Goal: Task Accomplishment & Management: Manage account settings

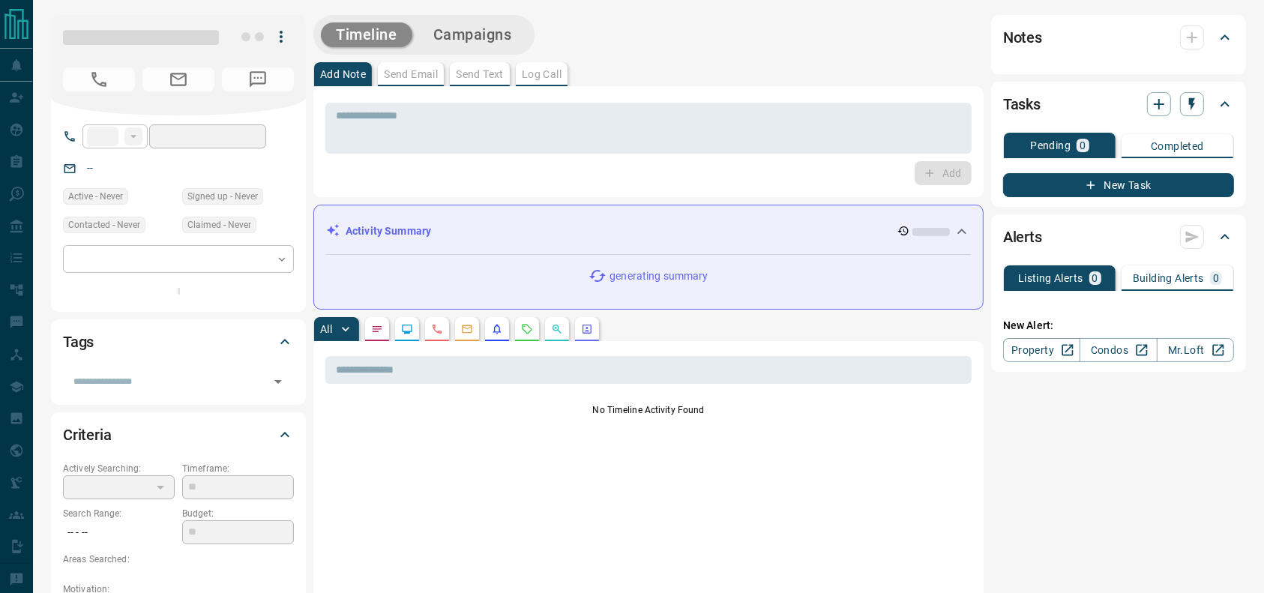
type input "**"
type input "**********"
type input "*"
type input "**********"
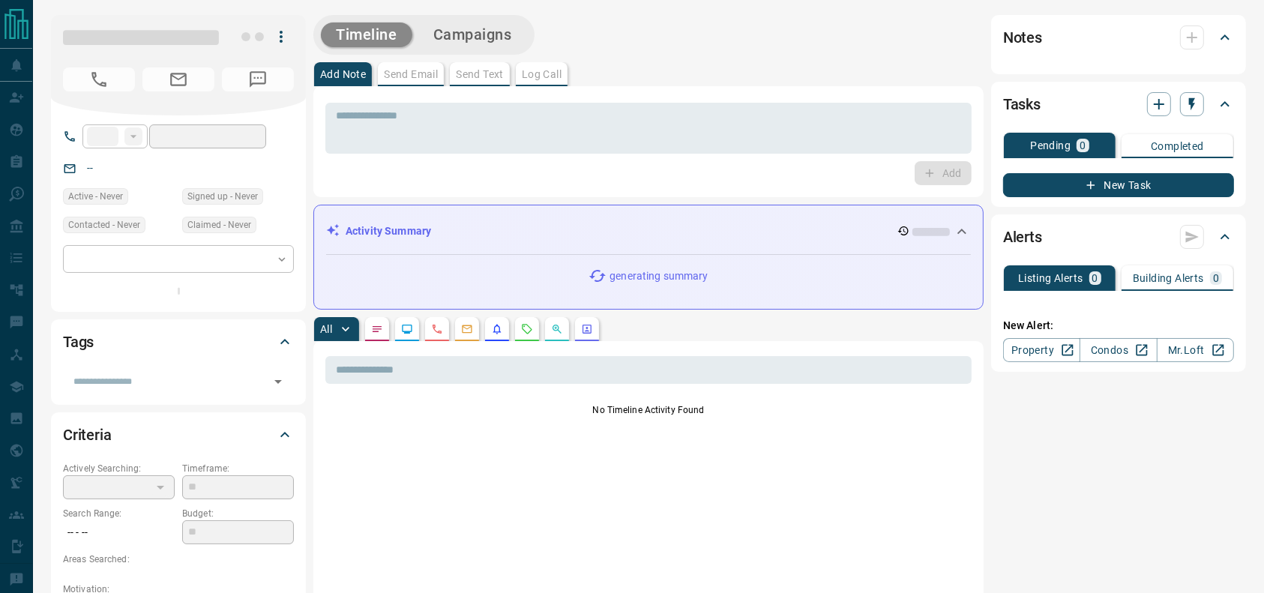
type input "*******"
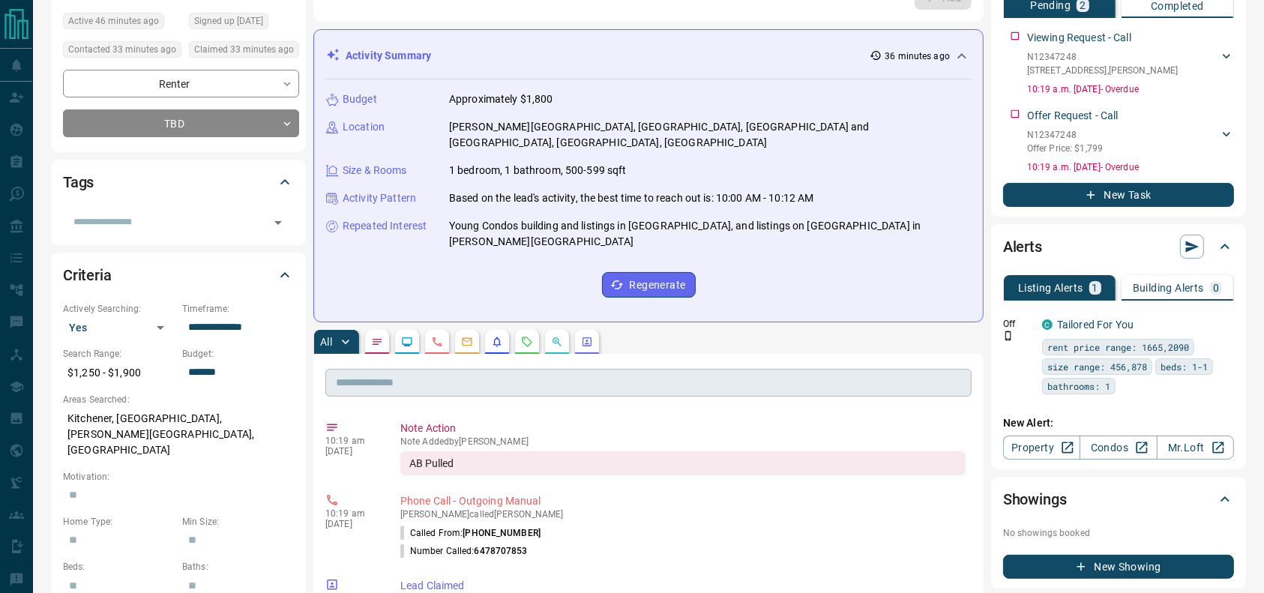
scroll to position [190, 0]
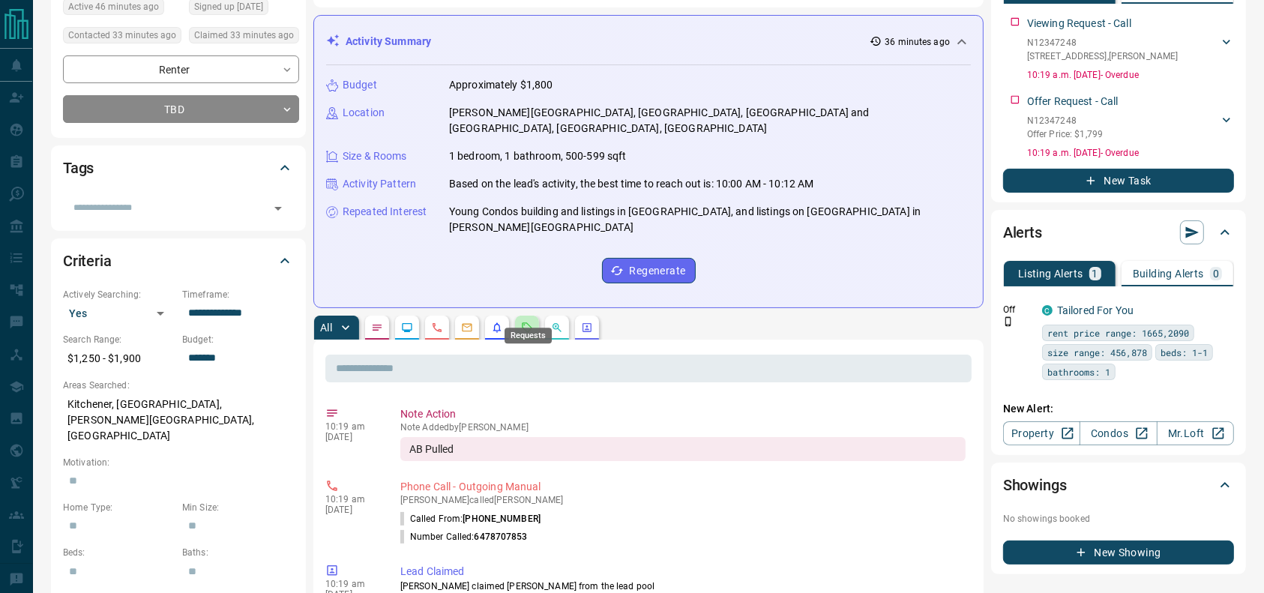
click at [526, 322] on icon "Requests" at bounding box center [527, 328] width 12 height 12
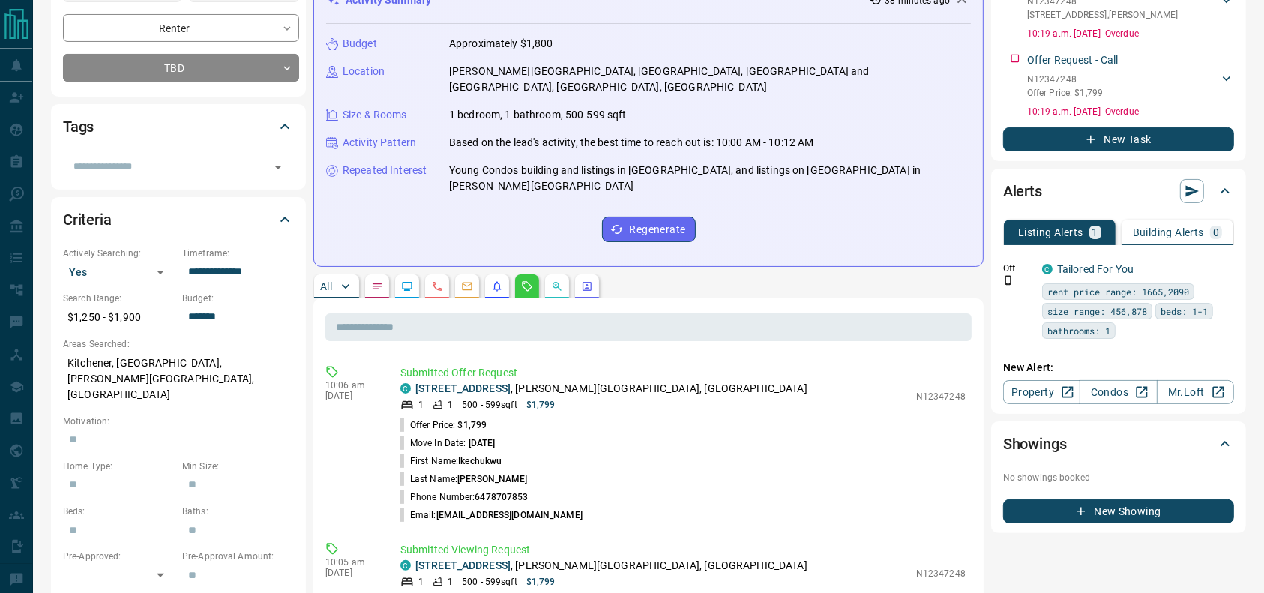
scroll to position [209, 0]
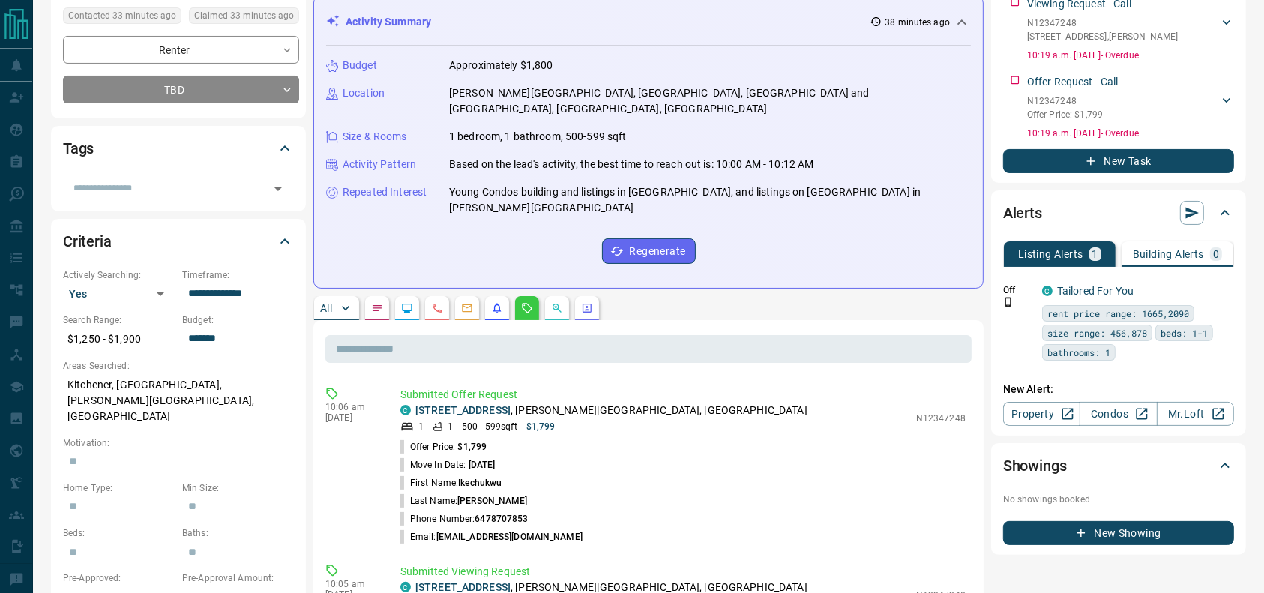
click at [732, 104] on div "Budget Approximately $1,800 Location [PERSON_NAME][GEOGRAPHIC_DATA], [GEOGRAPHI…" at bounding box center [648, 161] width 645 height 230
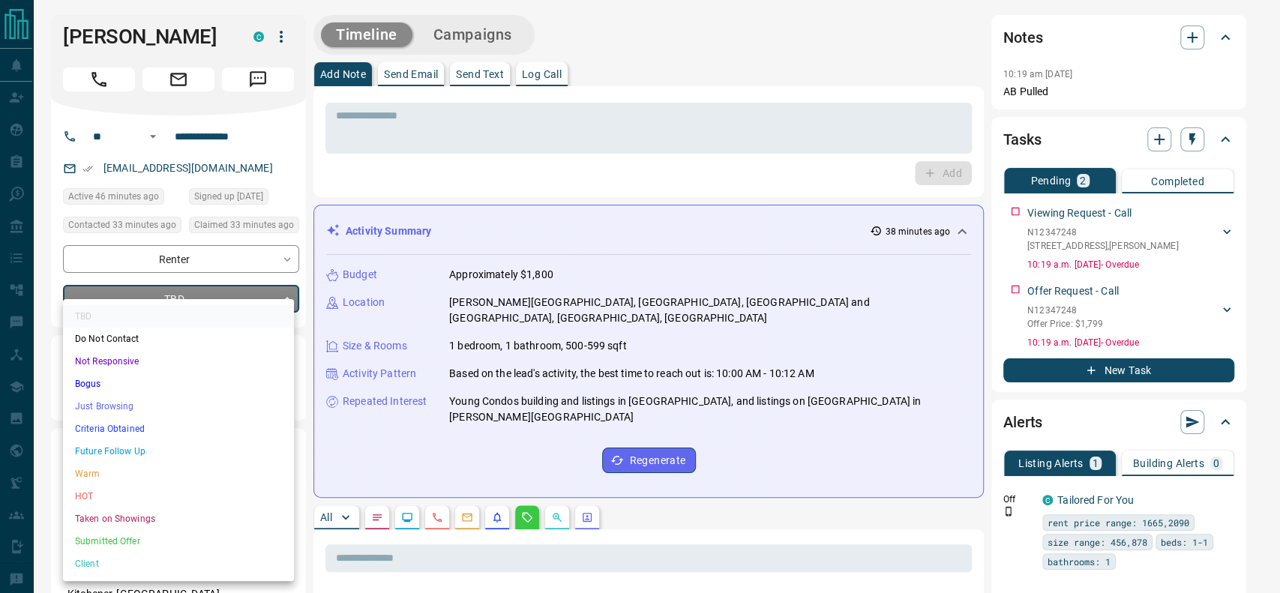
drag, startPoint x: 125, startPoint y: 412, endPoint x: 121, endPoint y: 421, distance: 9.4
click at [121, 421] on ul "TBD Do Not Contact Not Responsive Bogus Just Browsing Criteria Obtained Future …" at bounding box center [178, 440] width 231 height 282
click at [121, 421] on li "Criteria Obtained" at bounding box center [178, 429] width 231 height 22
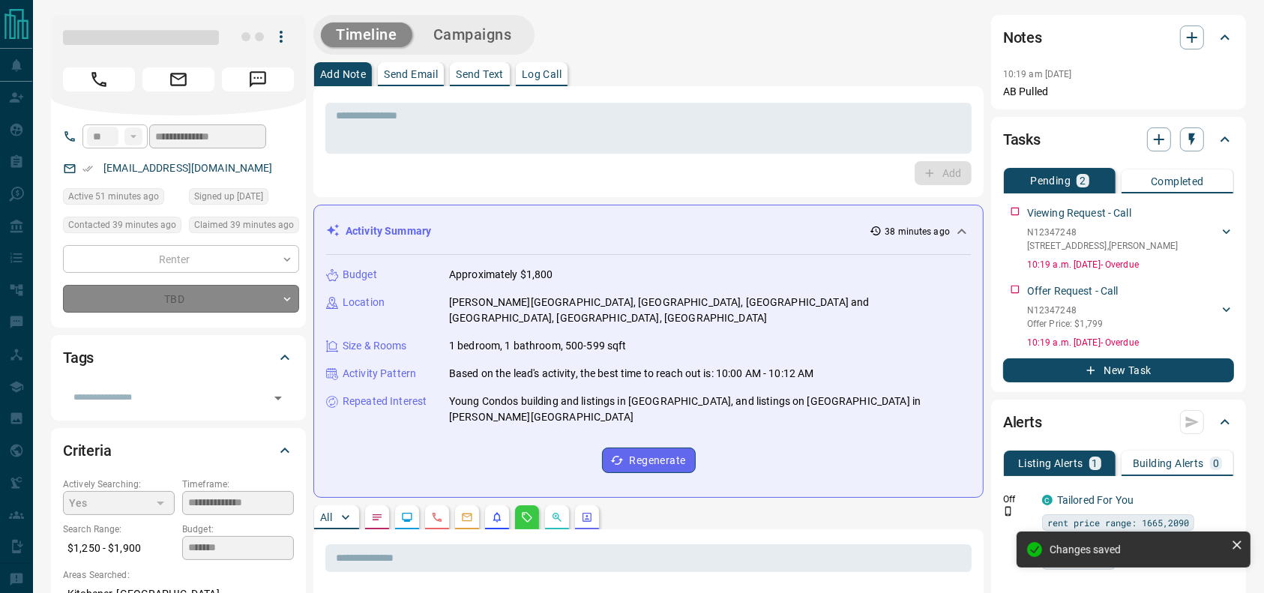
type input "*"
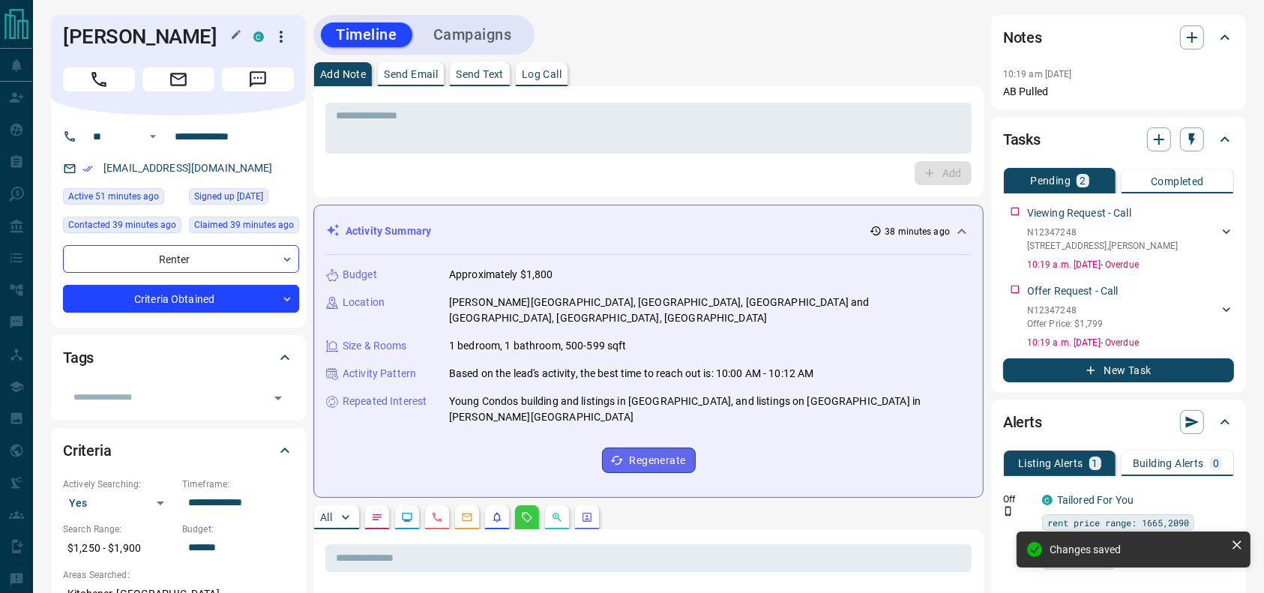
click at [121, 42] on h1 "[PERSON_NAME]" at bounding box center [147, 37] width 168 height 24
copy div "[PERSON_NAME]"
click at [240, 148] on input "**********" at bounding box center [227, 136] width 117 height 24
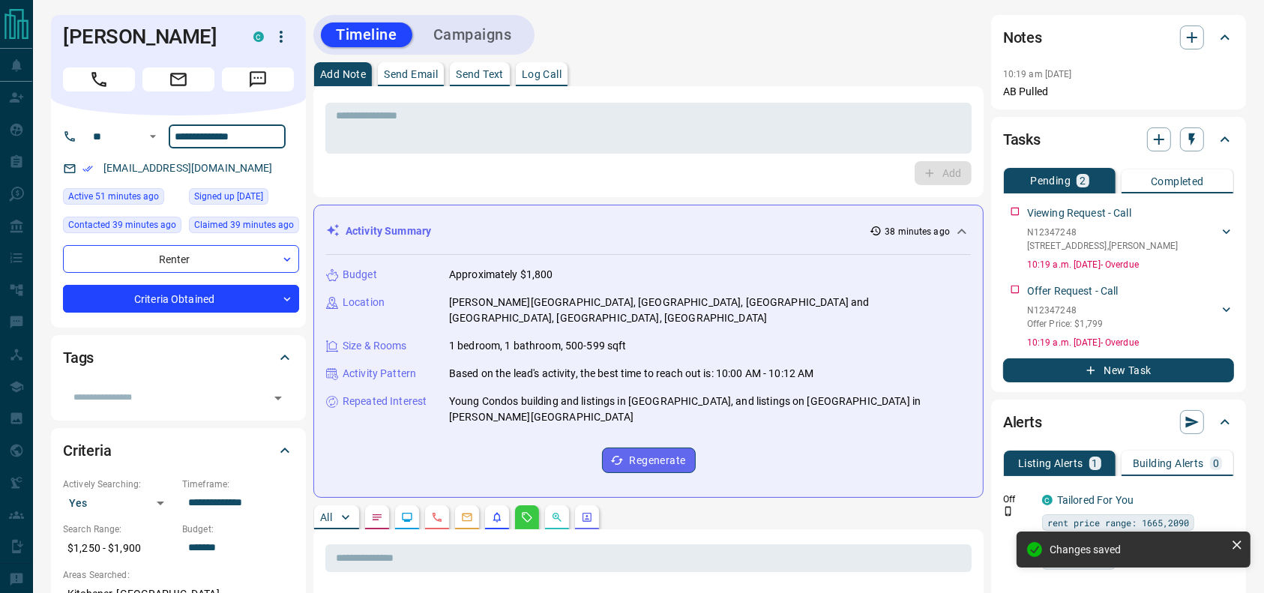
click at [240, 148] on input "**********" at bounding box center [227, 136] width 117 height 24
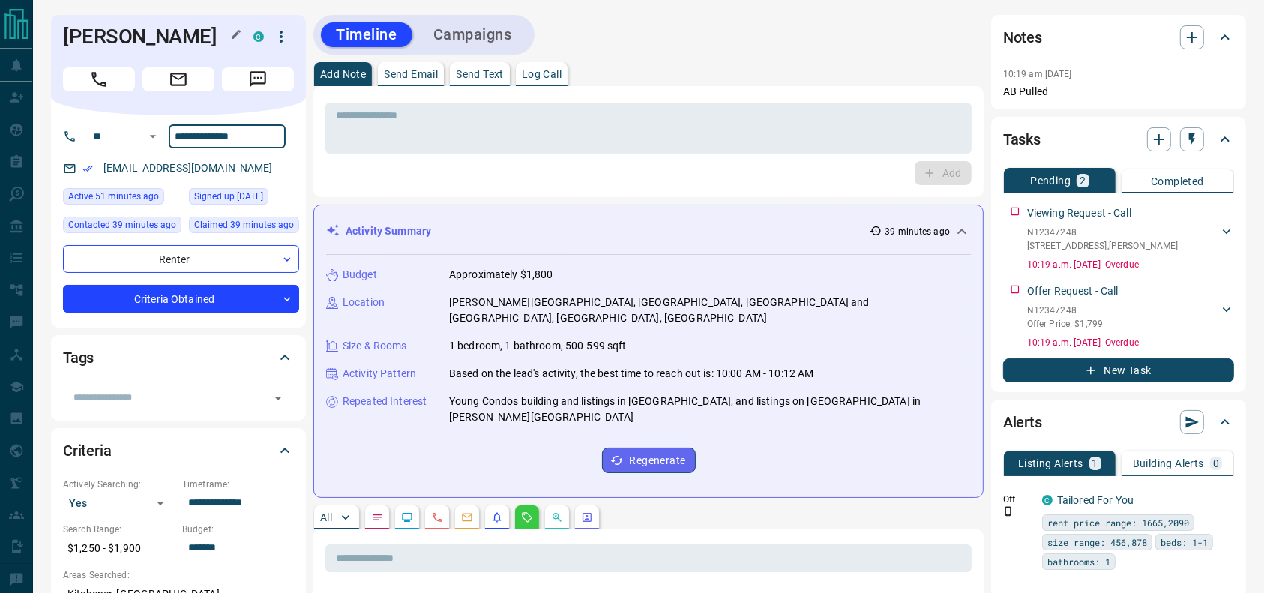
click at [88, 49] on h1 "[PERSON_NAME]" at bounding box center [147, 37] width 168 height 24
copy div "[PERSON_NAME]"
drag, startPoint x: 276, startPoint y: 189, endPoint x: 88, endPoint y: 203, distance: 188.8
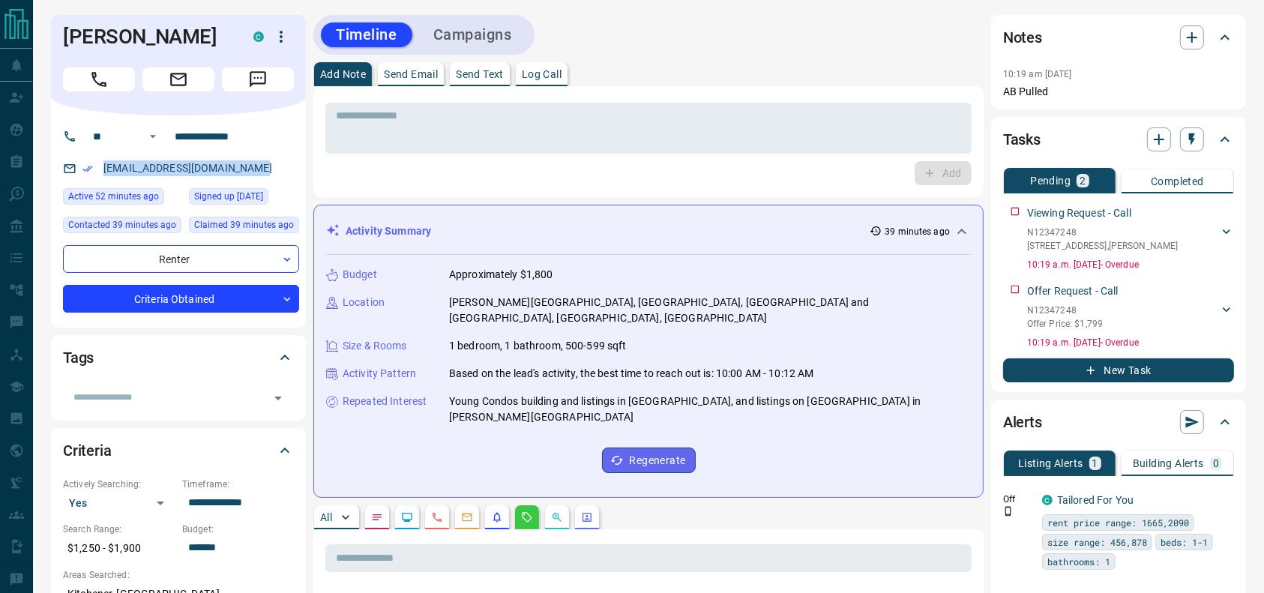
click at [88, 203] on div "**********" at bounding box center [178, 221] width 255 height 212
copy link "[EMAIL_ADDRESS][DOMAIN_NAME]"
click at [385, 505] on button "button" at bounding box center [377, 517] width 24 height 24
click at [403, 125] on textarea at bounding box center [648, 128] width 625 height 38
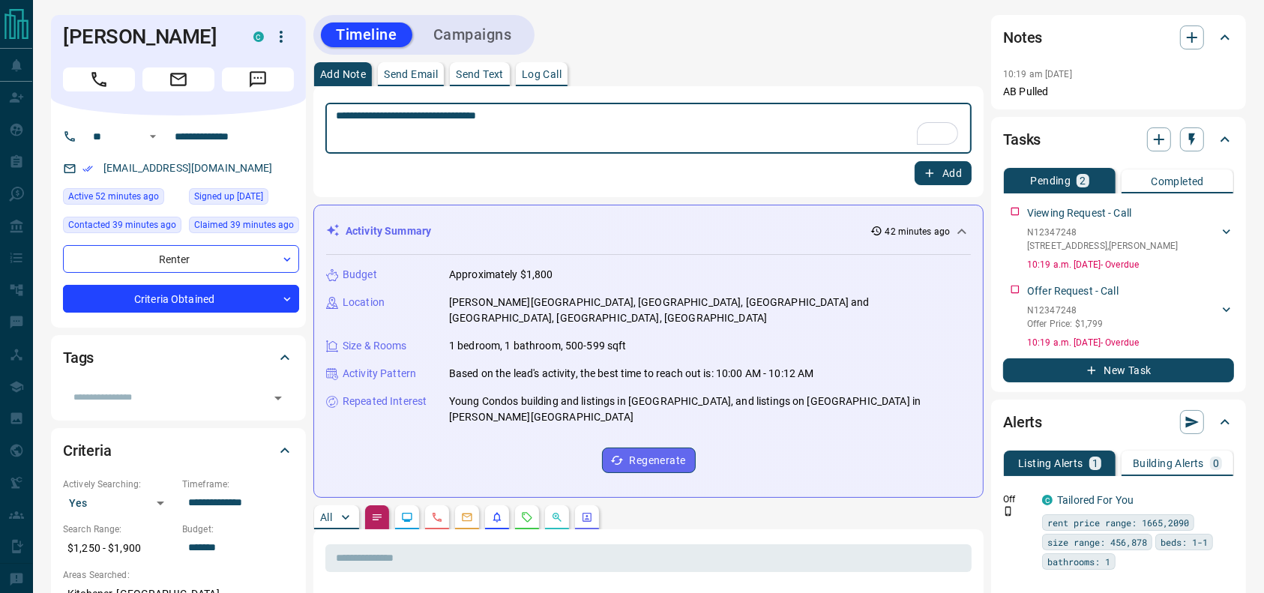
type textarea "**********"
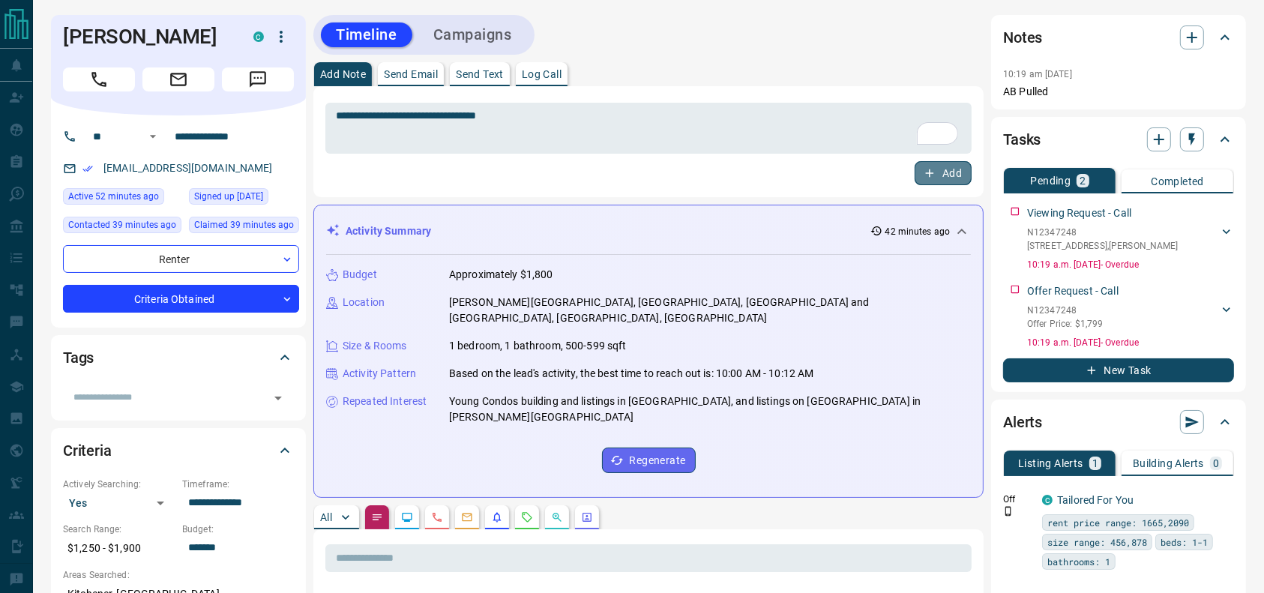
click at [930, 181] on button "Add" at bounding box center [943, 173] width 57 height 24
drag, startPoint x: 273, startPoint y: 181, endPoint x: 103, endPoint y: 184, distance: 169.5
click at [103, 181] on div "[EMAIL_ADDRESS][DOMAIN_NAME]" at bounding box center [181, 168] width 236 height 25
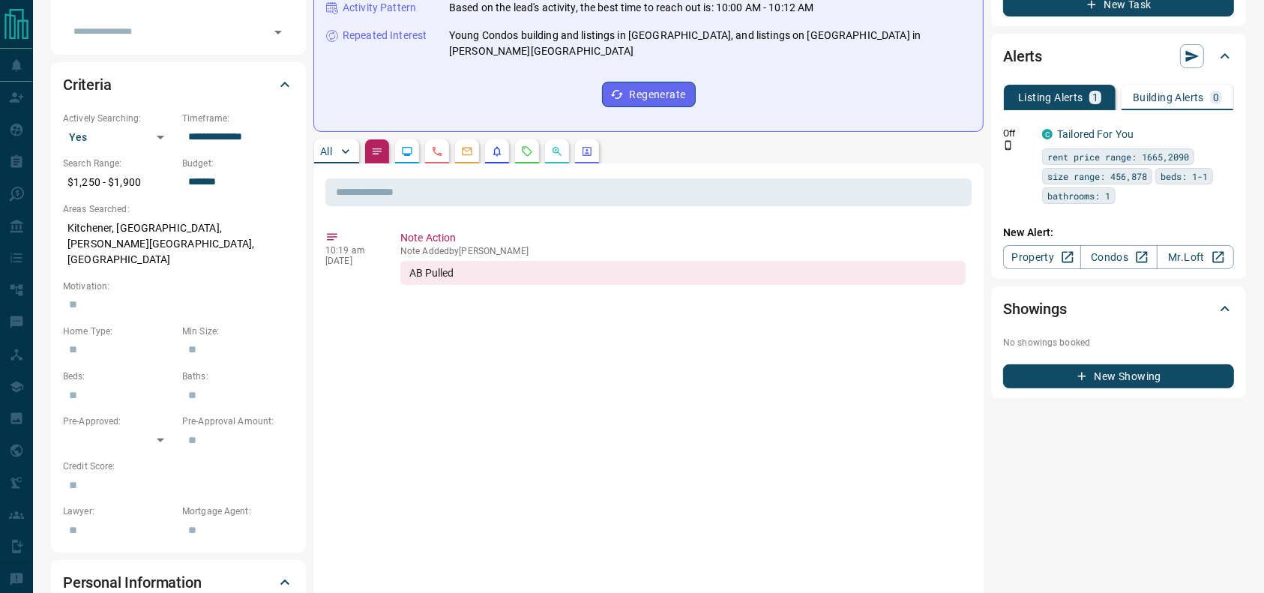
scroll to position [405, 0]
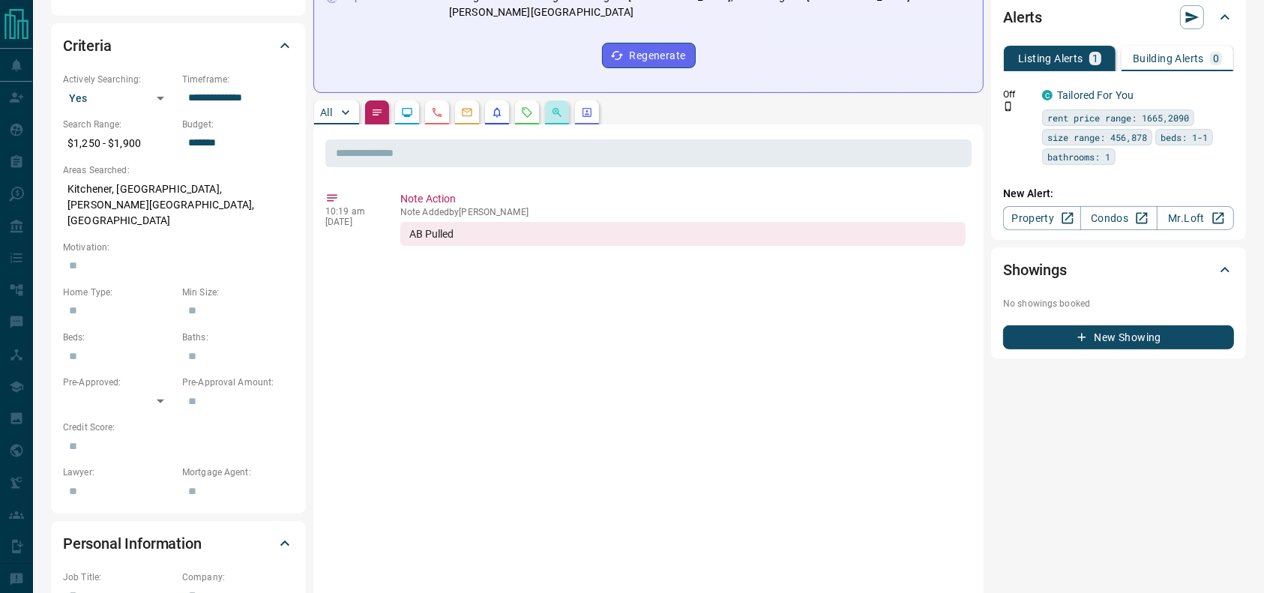
click at [550, 104] on button "button" at bounding box center [557, 112] width 24 height 24
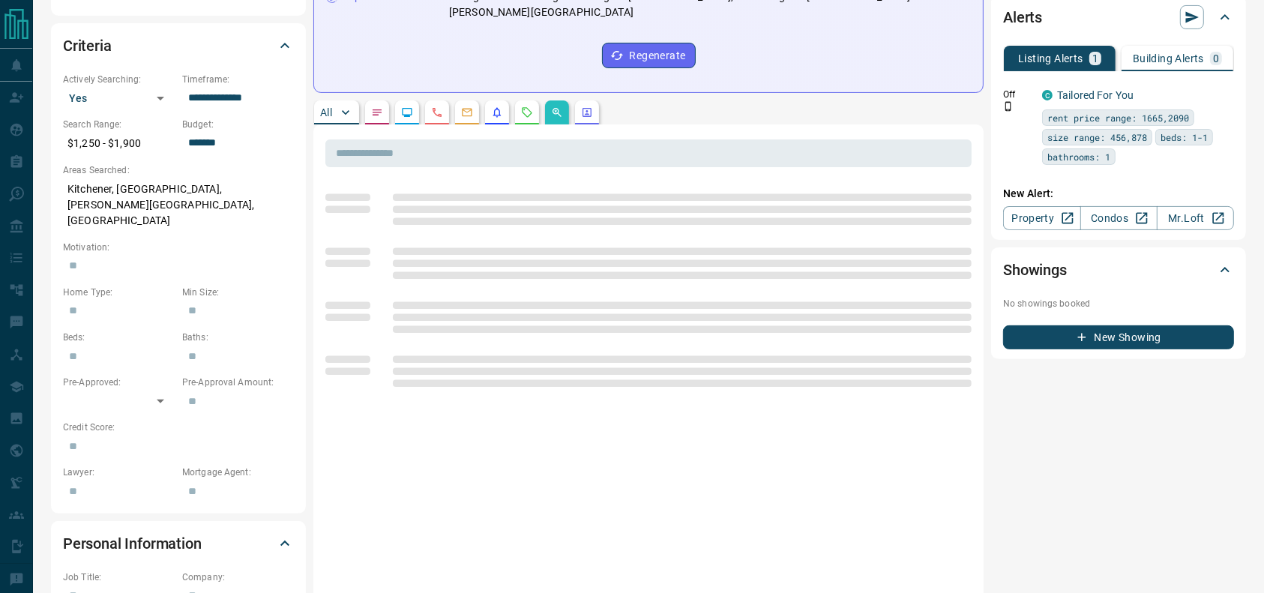
click at [538, 100] on button "button" at bounding box center [527, 112] width 24 height 24
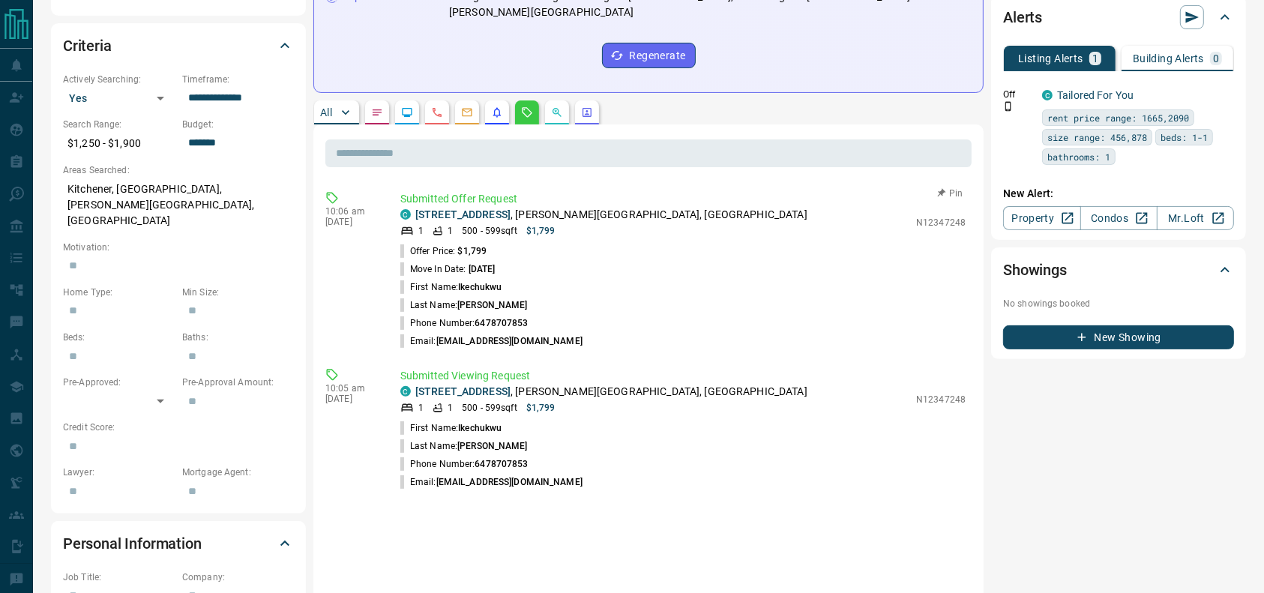
click at [685, 207] on p "[STREET_ADDRESS][PERSON_NAME][PERSON_NAME]" at bounding box center [611, 215] width 392 height 16
copy div "[STREET_ADDRESS][PERSON_NAME][PERSON_NAME]"
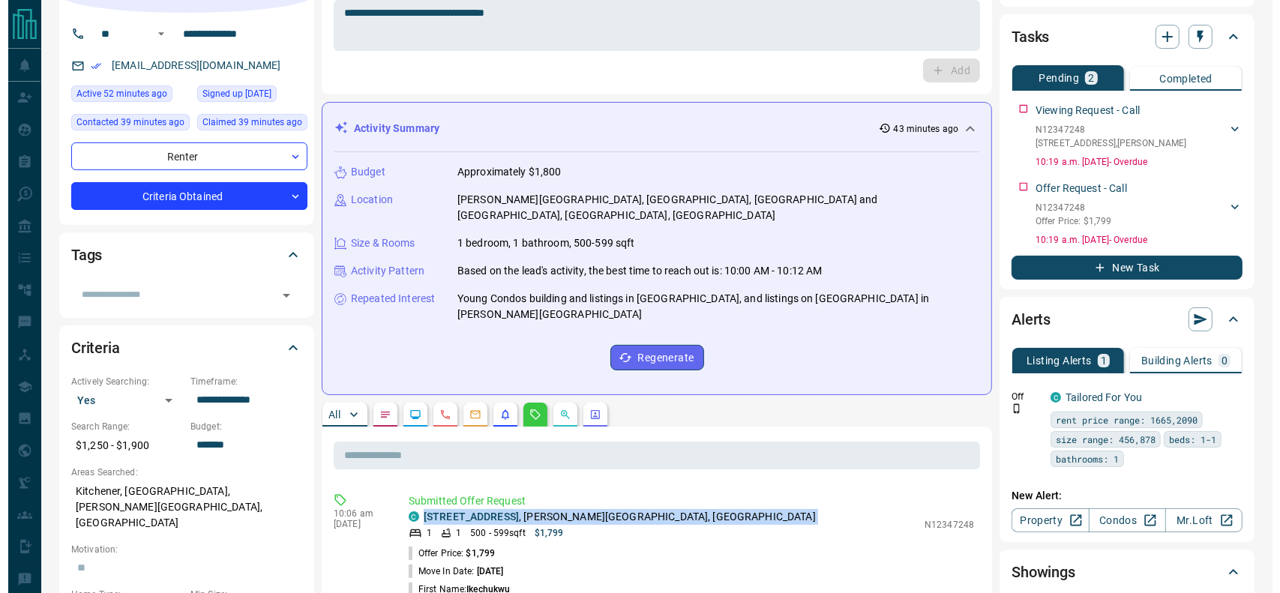
scroll to position [0, 0]
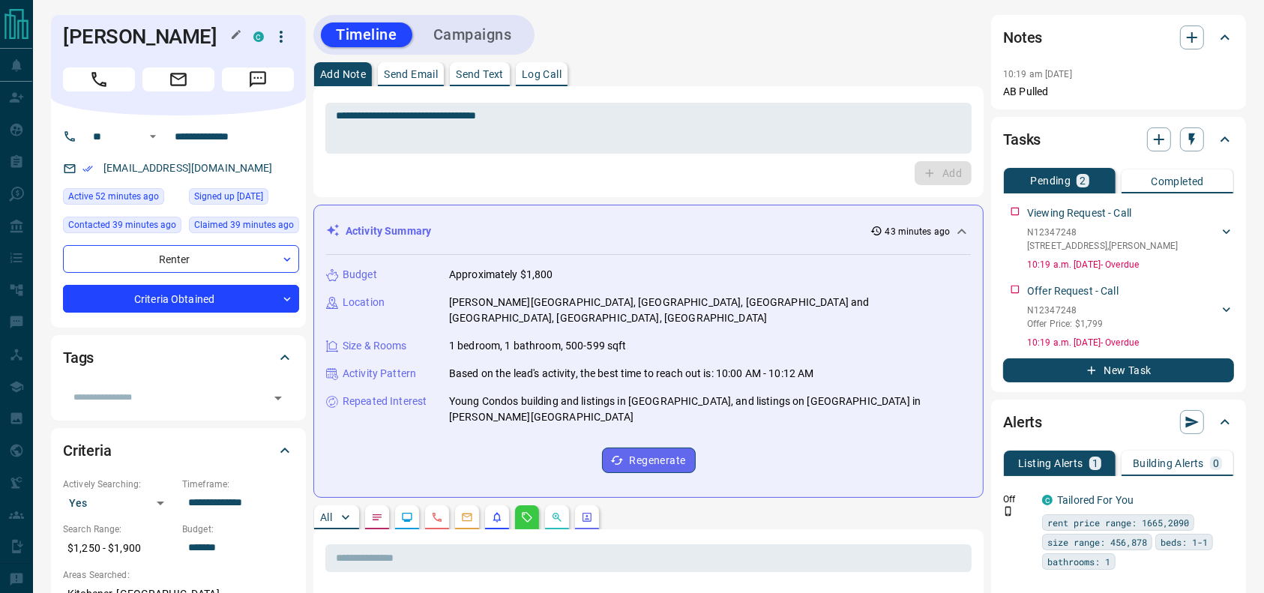
click at [123, 30] on h1 "[PERSON_NAME]" at bounding box center [147, 37] width 168 height 24
copy h1 "Ikechukwu"
click at [133, 27] on h1 "[PERSON_NAME]" at bounding box center [147, 37] width 168 height 24
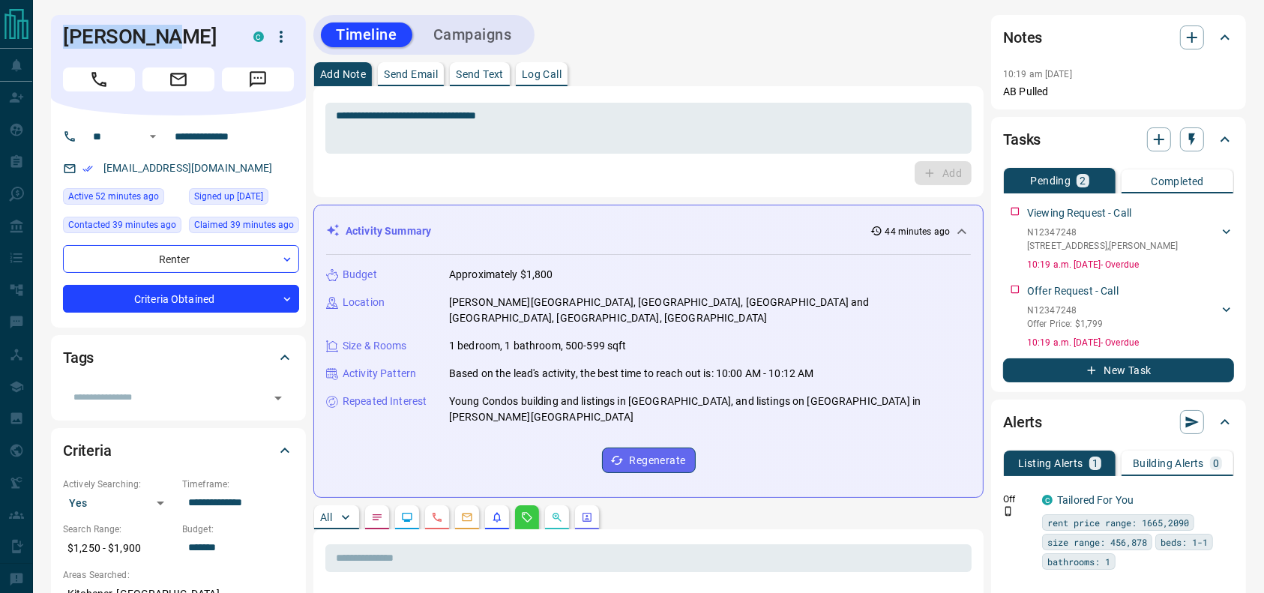
click at [259, 40] on div "C" at bounding box center [258, 36] width 10 height 10
click at [271, 45] on div "C" at bounding box center [273, 36] width 40 height 25
click at [274, 45] on icon "button" at bounding box center [281, 37] width 18 height 18
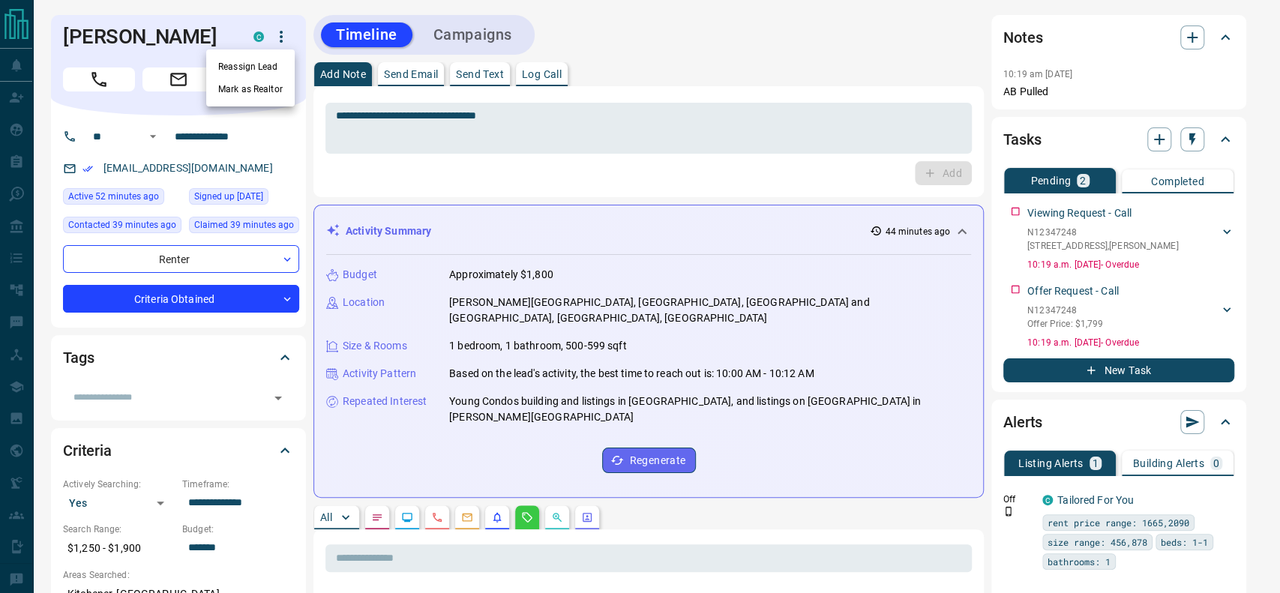
click at [254, 56] on li "Reassign Lead" at bounding box center [250, 66] width 88 height 22
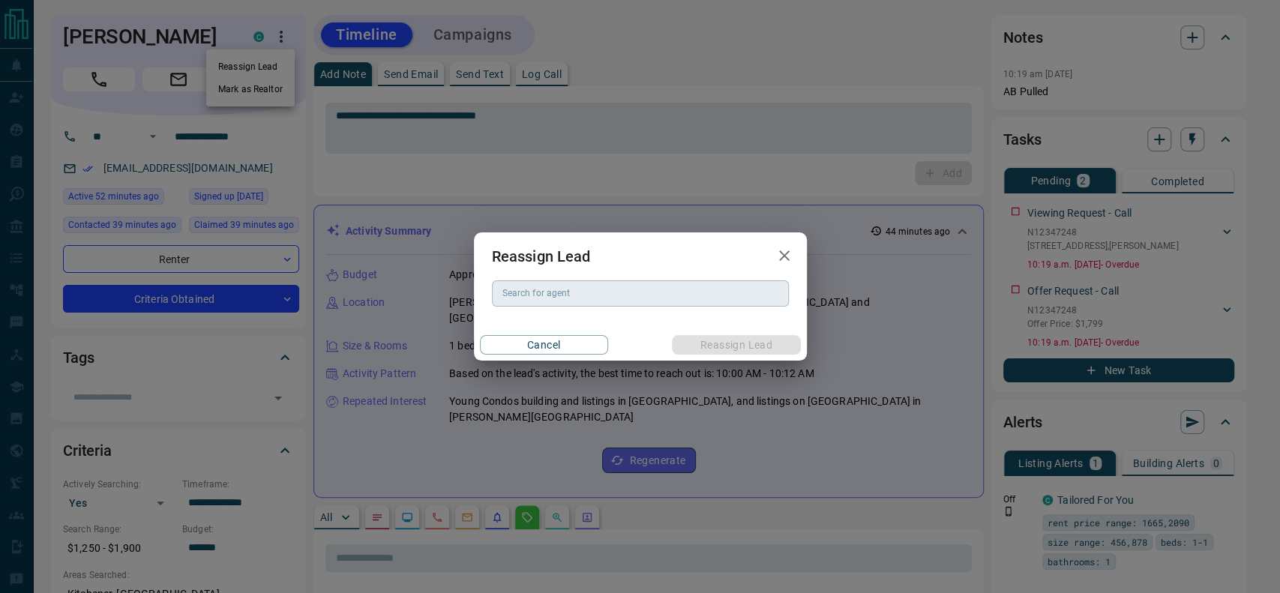
click at [624, 294] on input "Search for agent" at bounding box center [639, 293] width 286 height 16
click at [609, 314] on li "[PERSON_NAME]" at bounding box center [639, 324] width 297 height 22
type input "**********"
click at [696, 339] on button "Reassign Lead" at bounding box center [736, 344] width 128 height 19
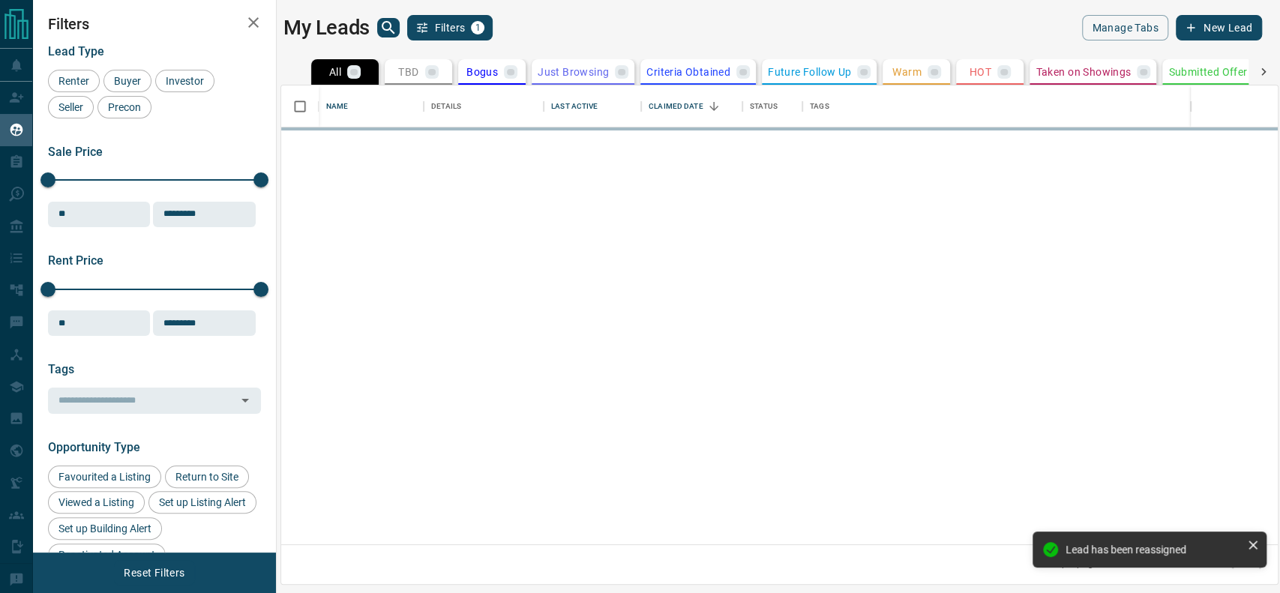
scroll to position [444, 981]
